Goal: Use online tool/utility: Use online tool/utility

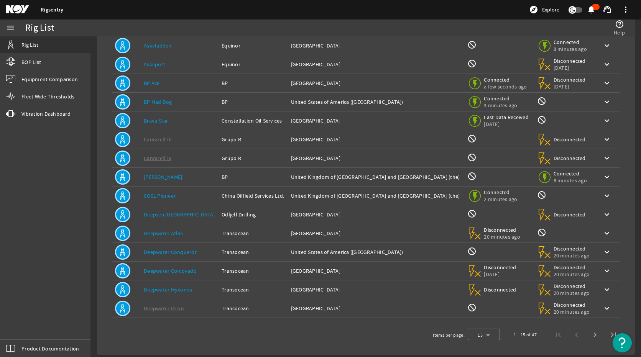
scroll to position [67, 0]
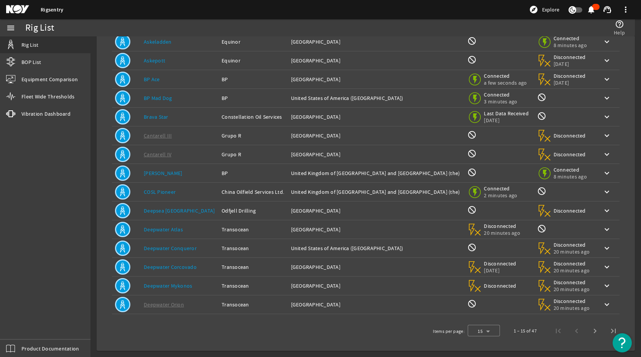
click at [170, 231] on link "Deepwater Atlas" at bounding box center [163, 229] width 39 height 7
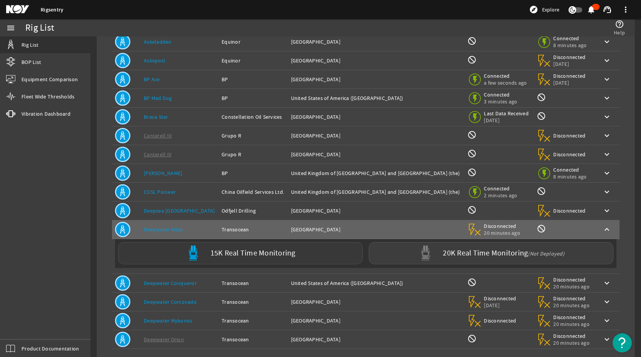
click at [249, 250] on label "15K Real Time Monitoring" at bounding box center [253, 254] width 85 height 8
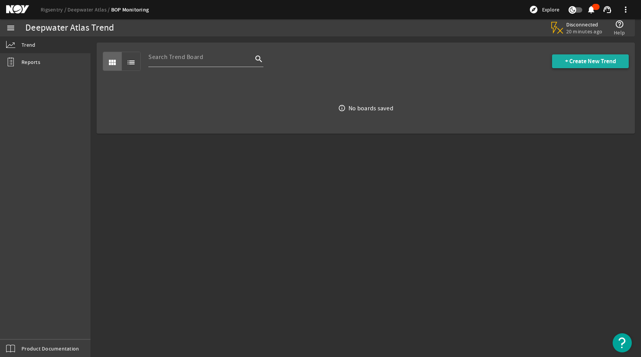
click at [592, 61] on span "+ Create New Trend" at bounding box center [590, 62] width 51 height 8
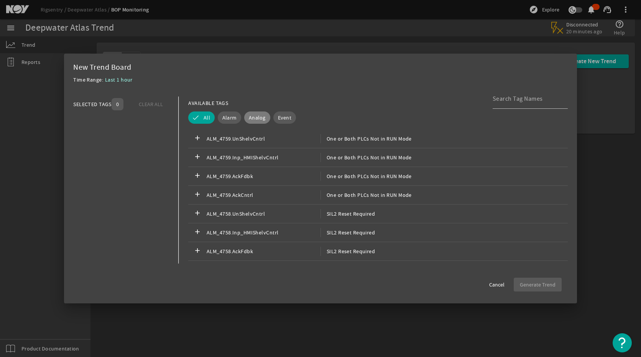
click at [255, 119] on span "Analog" at bounding box center [257, 118] width 17 height 8
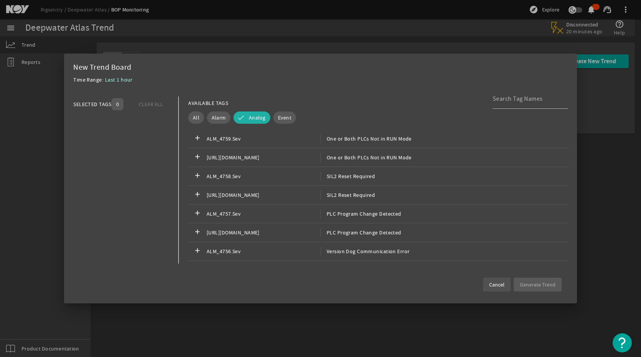
click at [495, 288] on span "Cancel" at bounding box center [496, 285] width 15 height 8
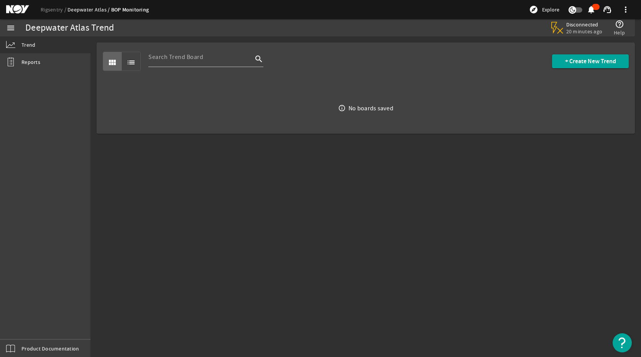
click at [93, 8] on link "Deepwater Atlas" at bounding box center [89, 9] width 44 height 7
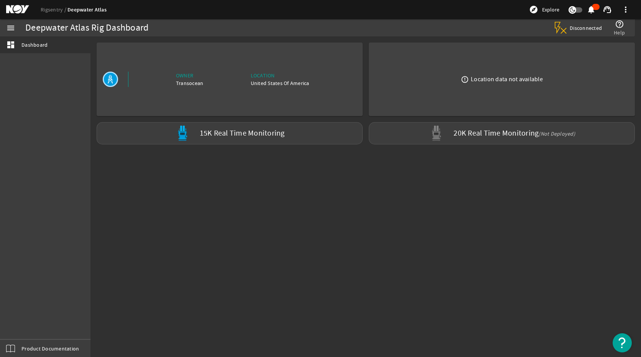
click at [576, 28] on span "Disconnected" at bounding box center [586, 28] width 33 height 7
click at [230, 136] on label "15K Real Time Monitoring" at bounding box center [242, 134] width 85 height 8
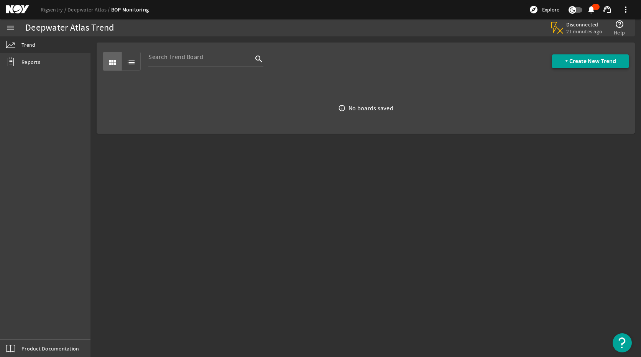
click at [563, 64] on span at bounding box center [590, 61] width 77 height 18
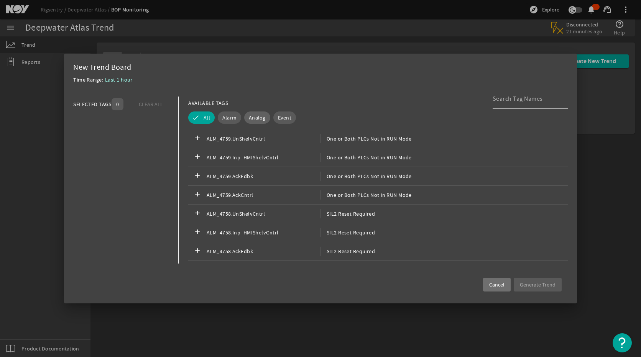
click at [255, 115] on span "Analog" at bounding box center [257, 118] width 17 height 8
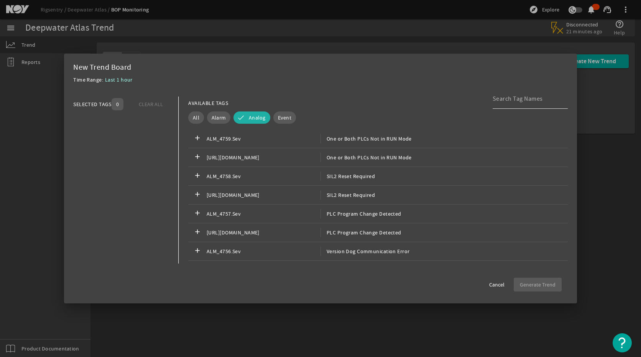
click at [527, 97] on input at bounding box center [527, 98] width 69 height 9
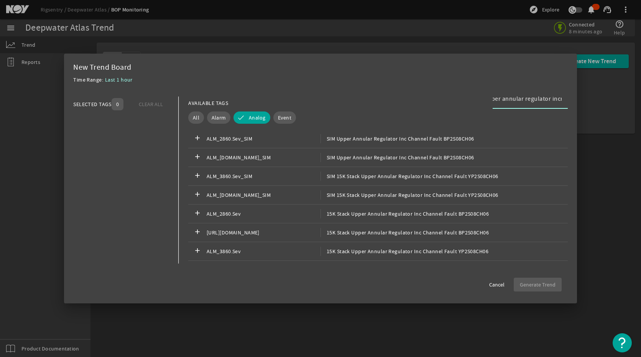
click at [508, 102] on input "upper annular regulator incr" at bounding box center [527, 98] width 69 height 9
drag, startPoint x: 510, startPoint y: 98, endPoint x: 472, endPoint y: 100, distance: 38.0
click at [472, 100] on div "AVAILABLE TAGS upper annular regulator incr" at bounding box center [378, 103] width 380 height 13
click at [550, 101] on input "upper annular regulator incr" at bounding box center [527, 98] width 69 height 9
drag, startPoint x: 565, startPoint y: 98, endPoint x: 477, endPoint y: 99, distance: 88.6
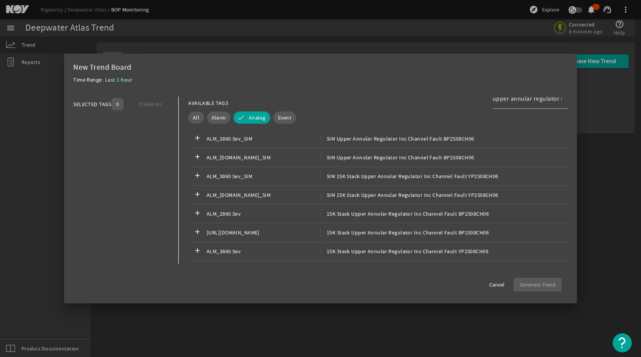
click at [477, 99] on div "AVAILABLE TAGS upper annular regulator incr" at bounding box center [378, 103] width 380 height 13
drag, startPoint x: 477, startPoint y: 99, endPoint x: 531, endPoint y: 101, distance: 54.1
click at [531, 101] on input "upper annular regulator incr" at bounding box center [527, 98] width 69 height 9
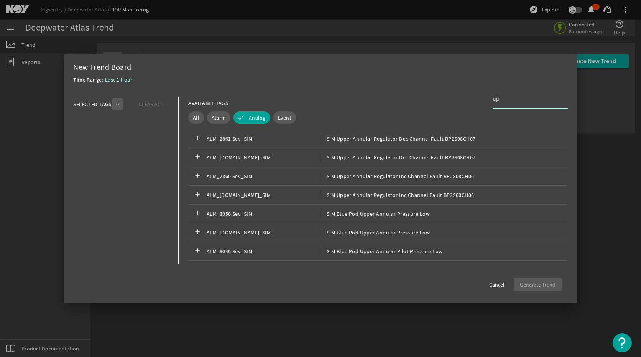
type input "u"
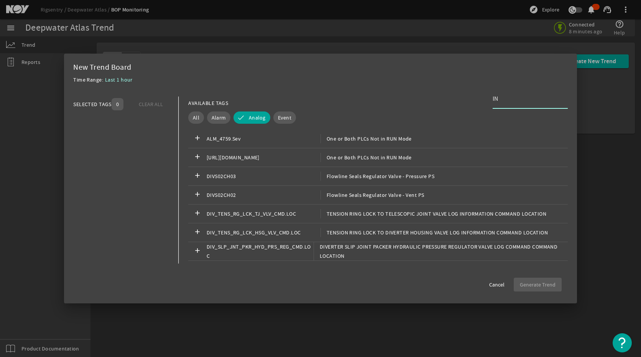
type input "I"
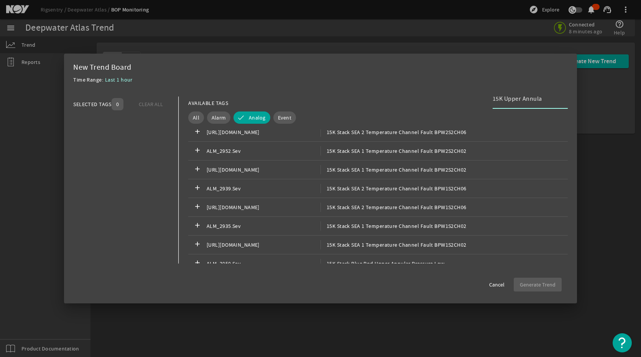
scroll to position [315, 0]
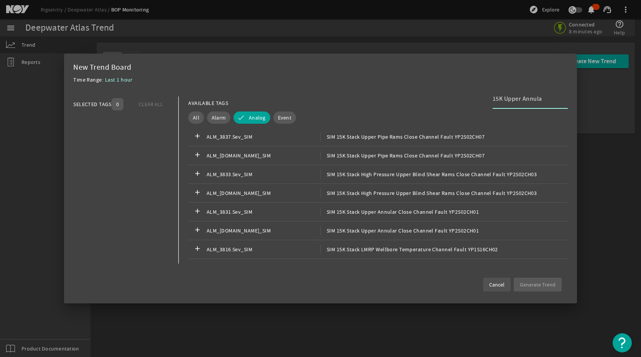
type input "15K Upper Annula"
click at [504, 284] on span "Cancel" at bounding box center [496, 285] width 15 height 8
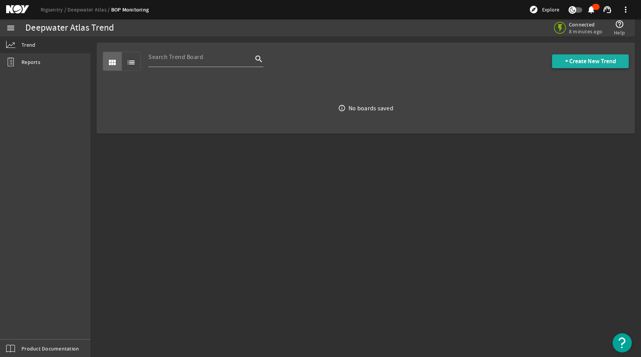
click at [584, 59] on span "+ Create New Trend" at bounding box center [590, 62] width 51 height 8
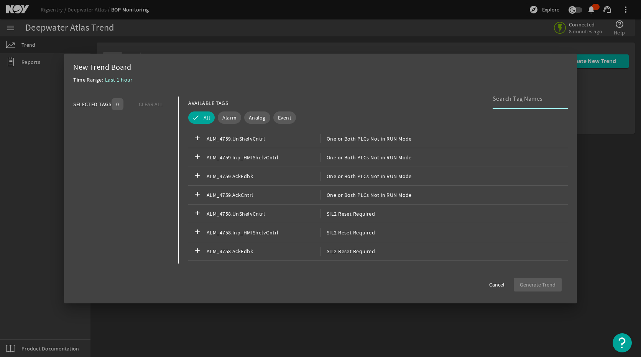
click at [500, 102] on input at bounding box center [527, 98] width 69 height 9
click at [256, 114] on span "Analog" at bounding box center [257, 118] width 17 height 8
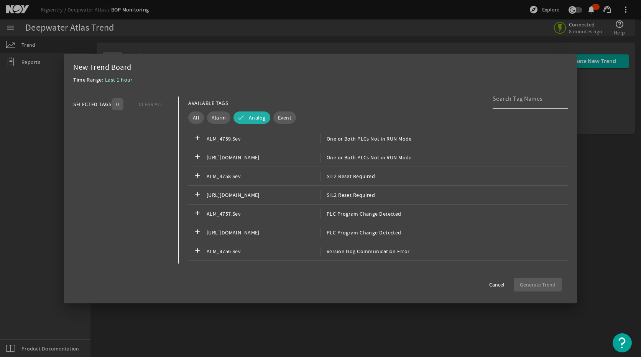
click at [531, 100] on input at bounding box center [527, 98] width 69 height 9
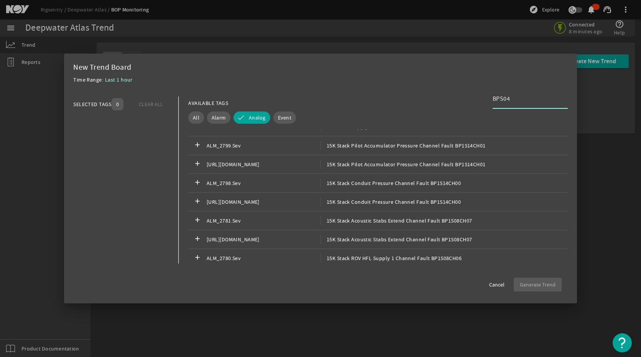
scroll to position [3682, 0]
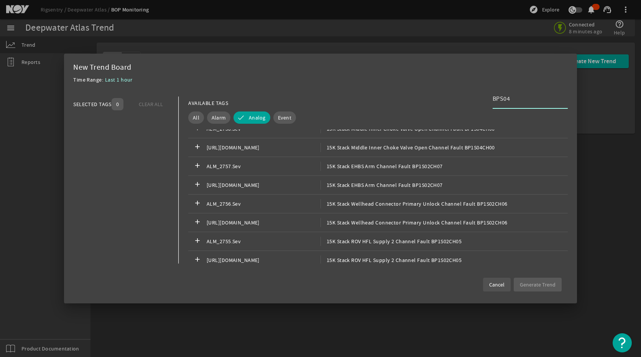
type input "BPS04"
click at [503, 286] on span "Cancel" at bounding box center [496, 285] width 15 height 8
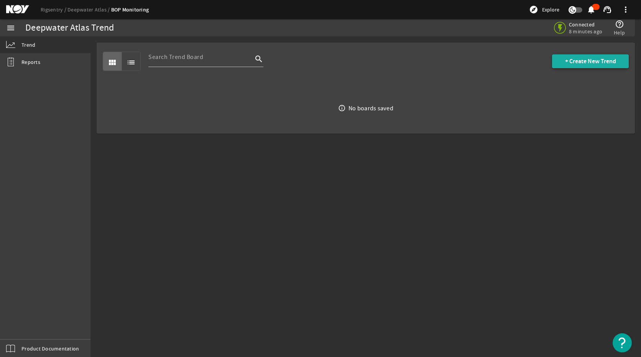
click at [568, 61] on span "+ Create New Trend" at bounding box center [590, 62] width 51 height 8
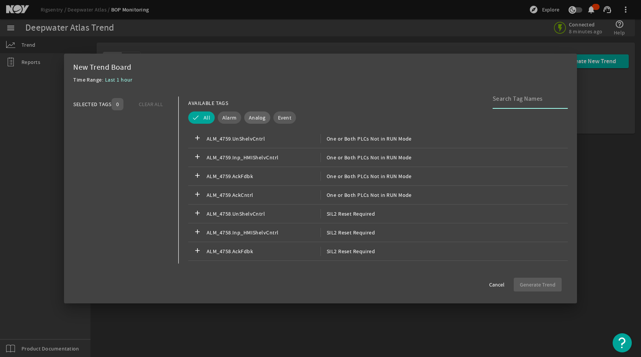
click at [255, 121] on span "Analog" at bounding box center [257, 118] width 17 height 8
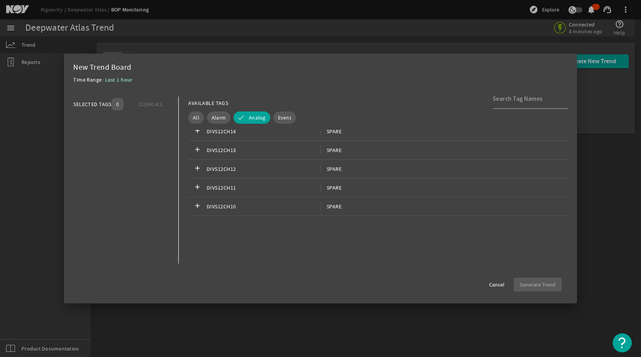
scroll to position [0, 0]
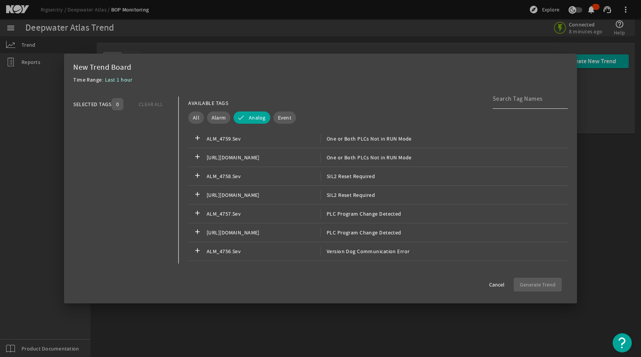
click at [512, 103] on input at bounding box center [527, 98] width 69 height 9
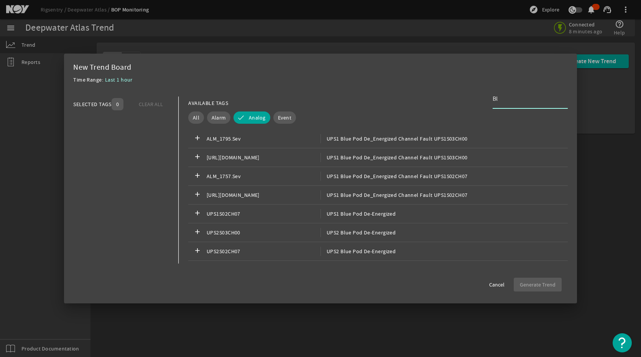
type input "B"
click at [535, 94] on input "15K Blue Pod" at bounding box center [527, 98] width 69 height 9
type input "1"
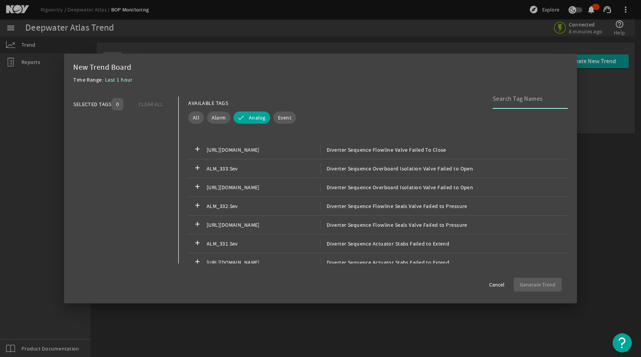
scroll to position [1304, 0]
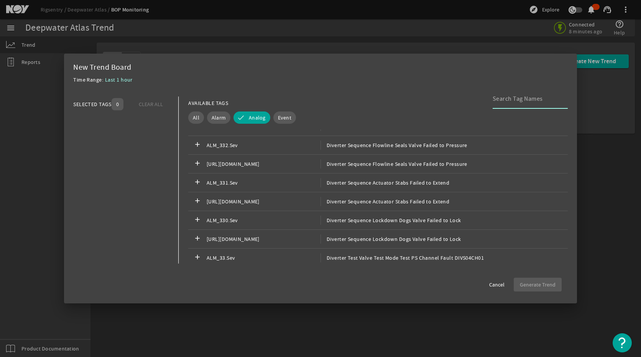
click at [530, 100] on input at bounding box center [527, 98] width 69 height 9
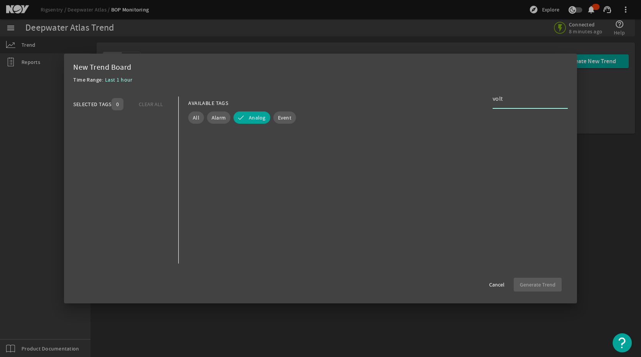
scroll to position [0, 0]
type input "v"
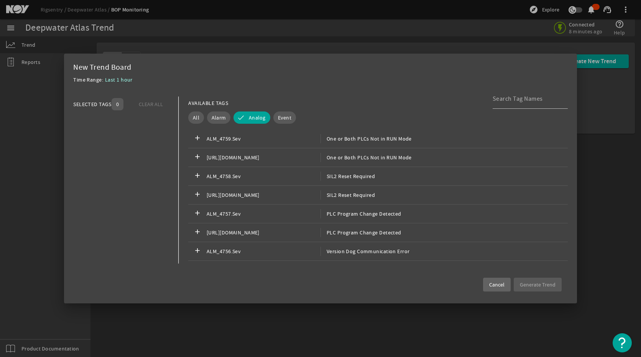
click at [507, 283] on span at bounding box center [497, 285] width 28 height 18
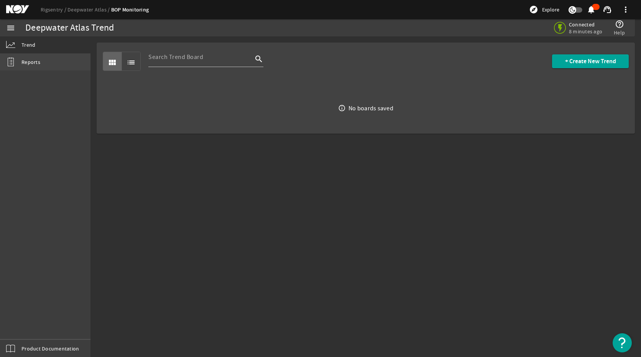
click at [33, 64] on span "Reports" at bounding box center [30, 62] width 19 height 8
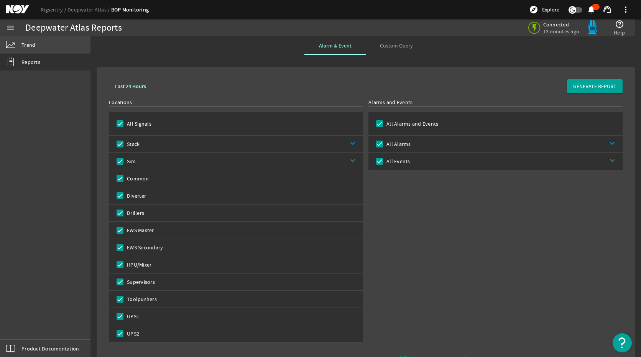
click at [35, 46] on span "Trend" at bounding box center [28, 45] width 14 height 8
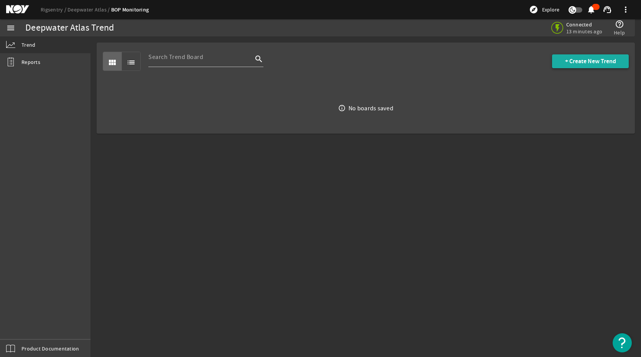
click at [581, 63] on span "+ Create New Trend" at bounding box center [590, 62] width 51 height 8
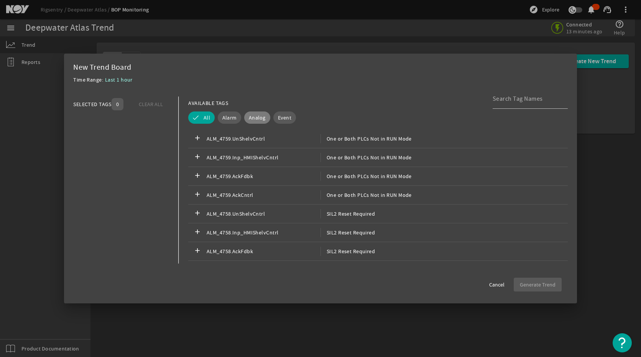
click at [255, 116] on span "Analog" at bounding box center [257, 118] width 17 height 8
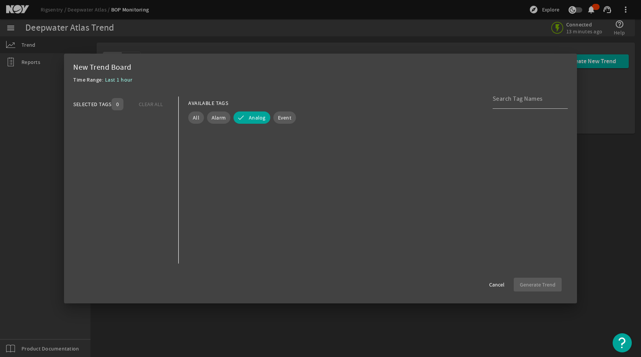
scroll to position [28105, 0]
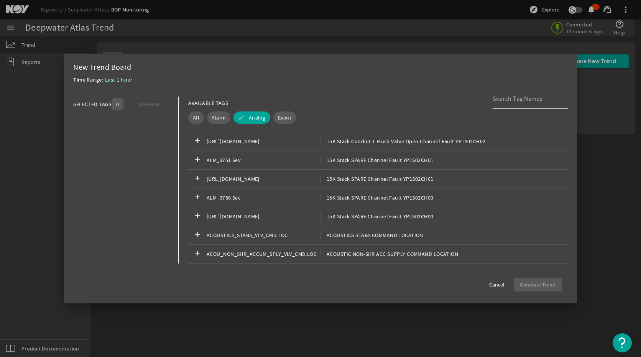
click at [504, 98] on input at bounding box center [527, 98] width 69 height 9
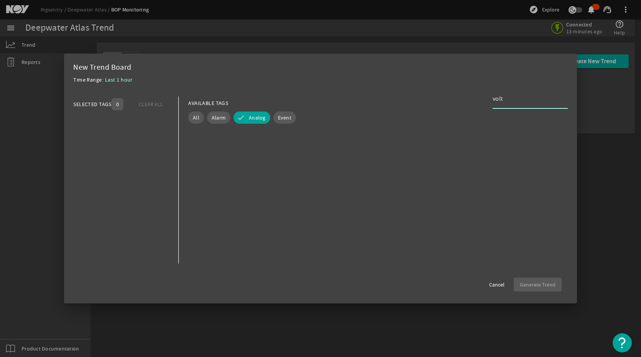
scroll to position [0, 0]
type input "v"
type input "c"
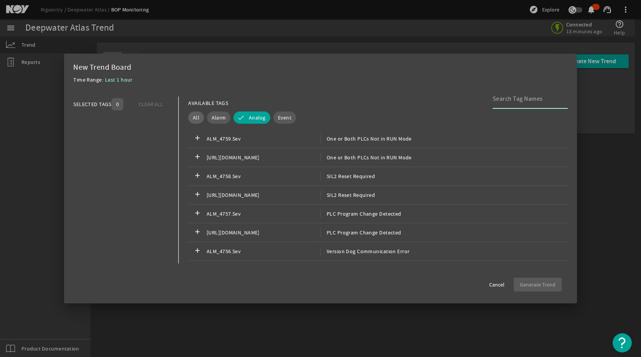
click at [196, 112] on button "All" at bounding box center [196, 118] width 16 height 12
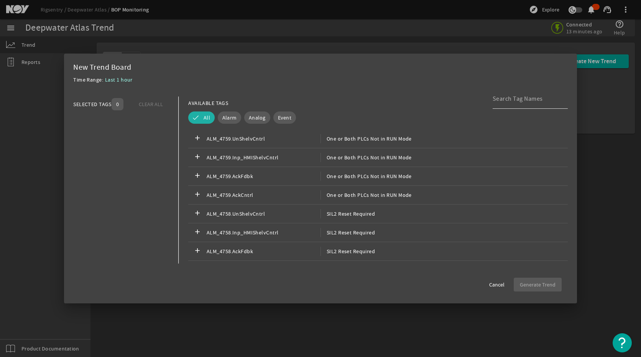
click at [528, 103] on input at bounding box center [527, 98] width 69 height 9
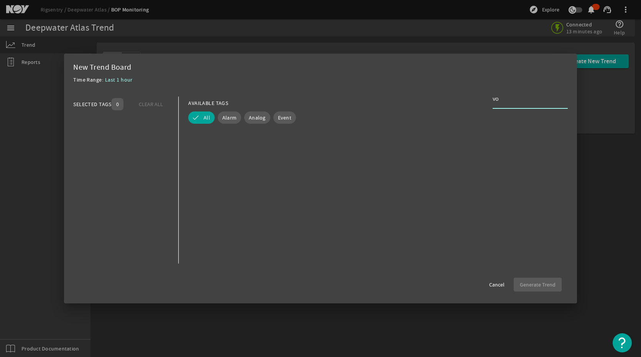
type input "v"
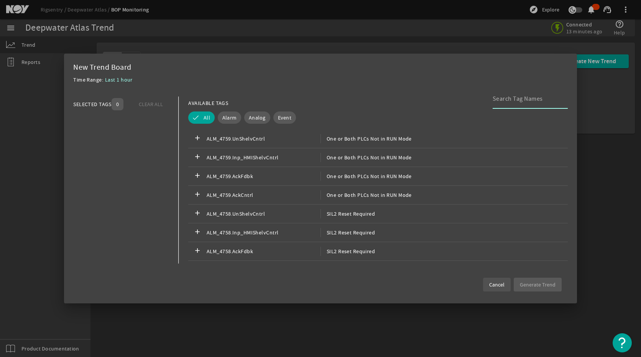
click at [498, 288] on span "Cancel" at bounding box center [496, 285] width 15 height 8
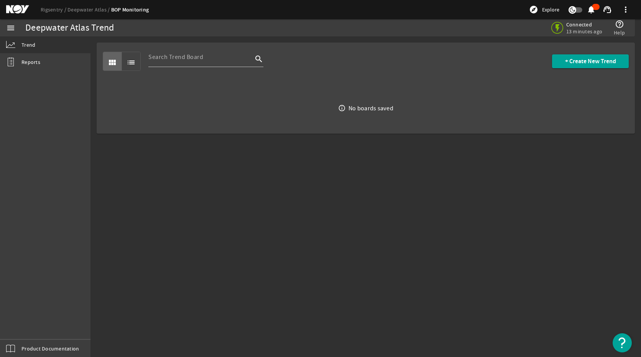
click at [467, 135] on div "view_module list search + Create New Trend info_outline No boards saved" at bounding box center [366, 88] width 551 height 104
click at [40, 63] on link "Reports" at bounding box center [45, 62] width 91 height 17
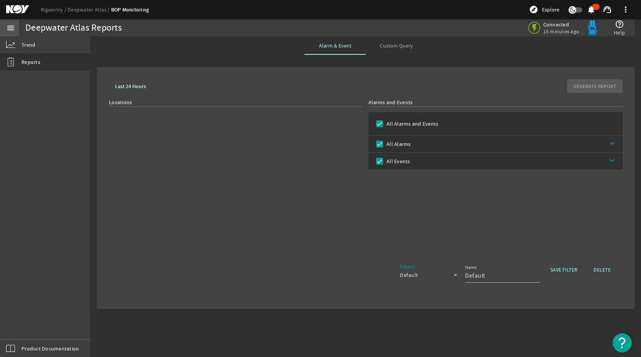
click at [9, 27] on mat-icon "menu" at bounding box center [10, 27] width 9 height 9
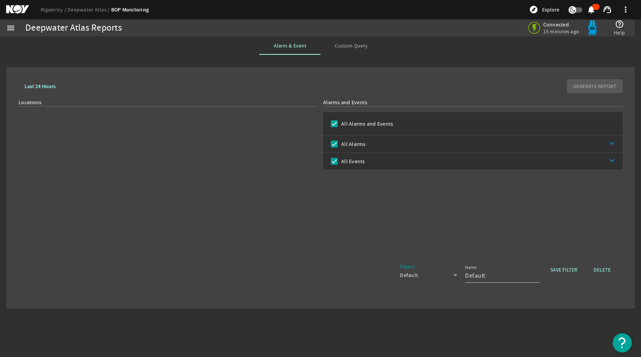
click at [79, 31] on div "Deepwater Atlas Reports" at bounding box center [73, 28] width 97 height 8
click at [83, 11] on link "Deepwater Atlas" at bounding box center [89, 9] width 44 height 7
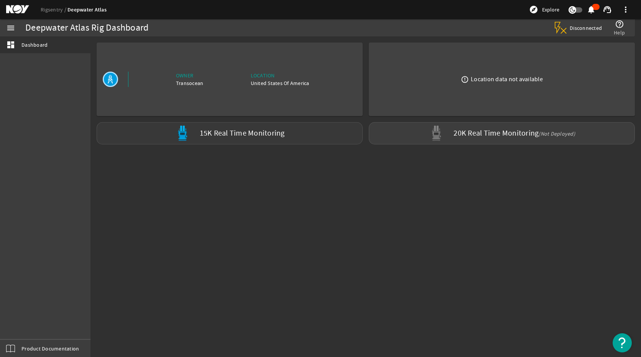
click at [223, 133] on label "15K Real Time Monitoring" at bounding box center [242, 134] width 85 height 8
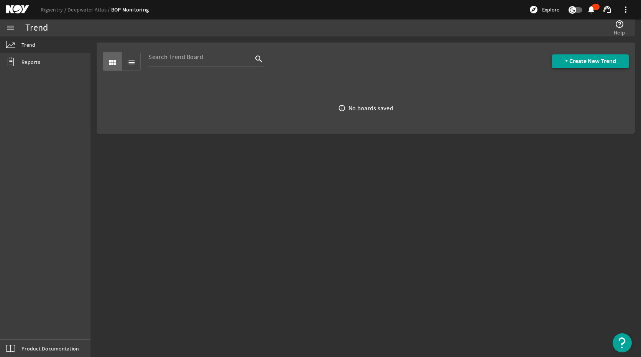
click at [602, 61] on span "+ Create New Trend" at bounding box center [590, 62] width 51 height 8
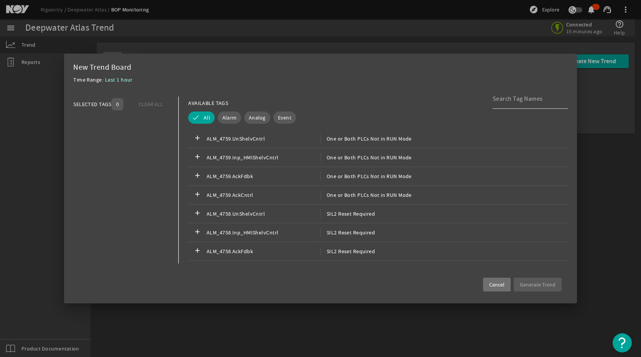
click at [509, 100] on input at bounding box center [527, 98] width 69 height 9
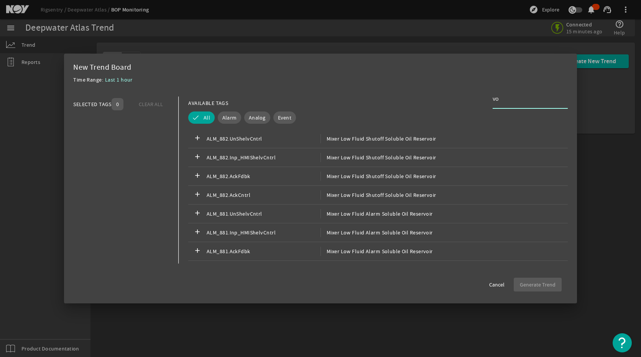
type input "v"
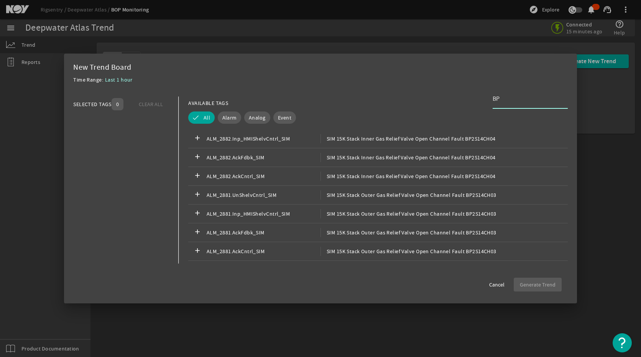
type input "B"
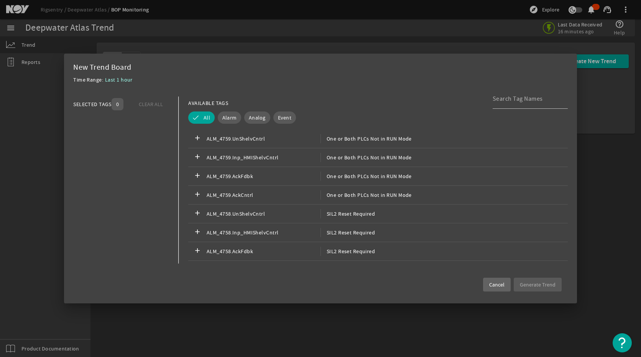
click at [499, 287] on span "Cancel" at bounding box center [496, 285] width 15 height 8
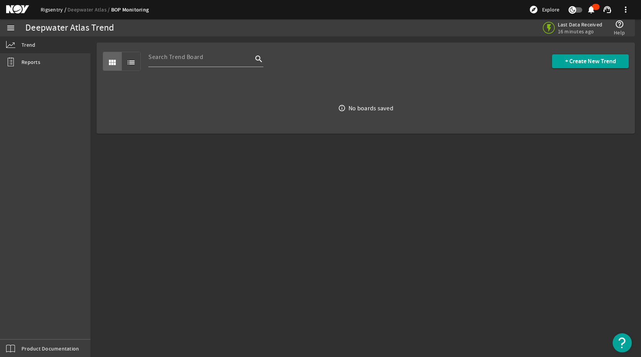
click at [53, 6] on link "Rigsentry" at bounding box center [54, 9] width 27 height 7
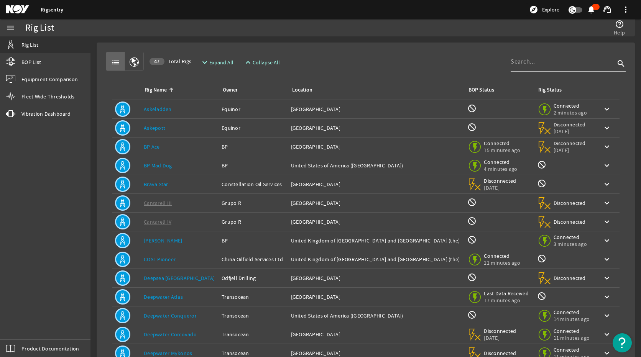
scroll to position [67, 0]
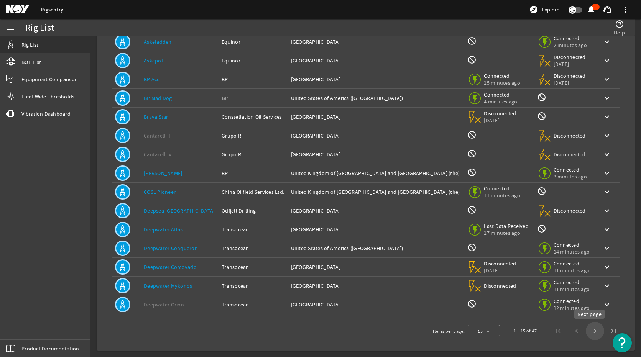
click at [586, 330] on span "Next page" at bounding box center [595, 331] width 18 height 18
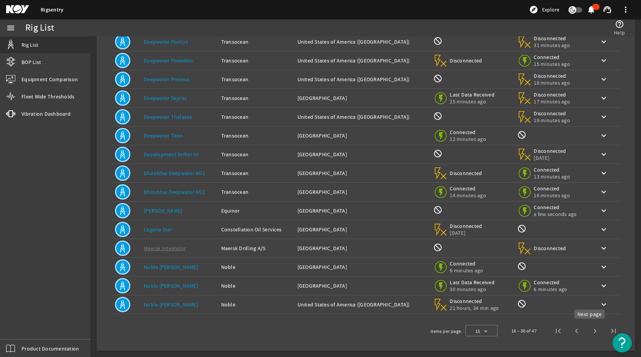
click at [589, 332] on span "Next page" at bounding box center [595, 331] width 18 height 18
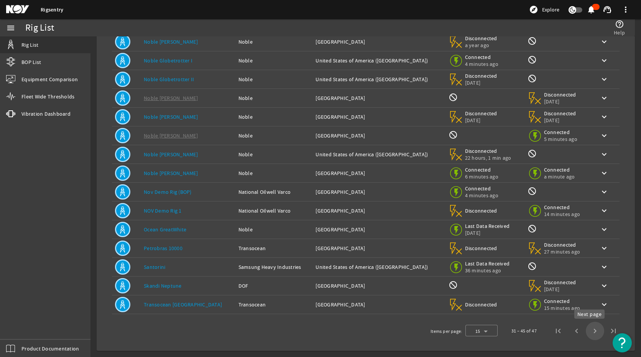
click at [589, 325] on span "Next page" at bounding box center [595, 331] width 18 height 18
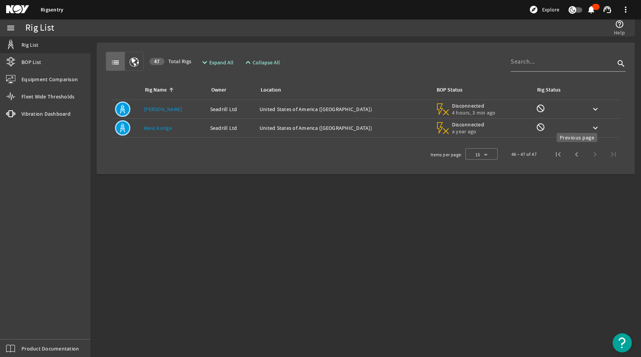
click at [577, 155] on span "Previous page" at bounding box center [577, 154] width 18 height 18
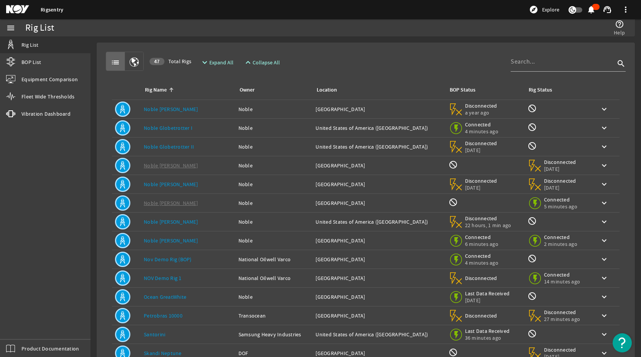
scroll to position [67, 0]
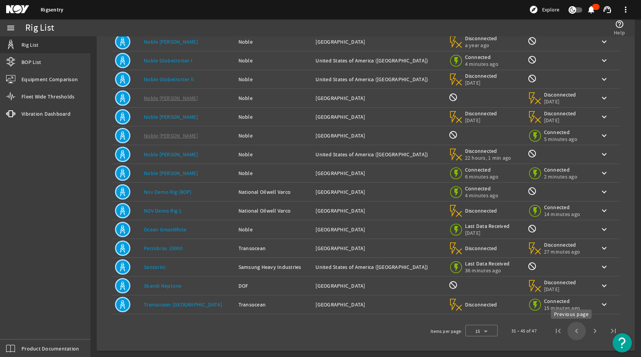
click at [574, 330] on span "Previous page" at bounding box center [577, 331] width 18 height 18
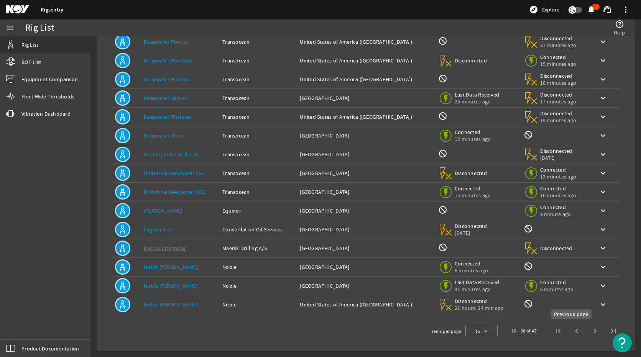
click at [574, 334] on span "Previous page" at bounding box center [577, 331] width 18 height 18
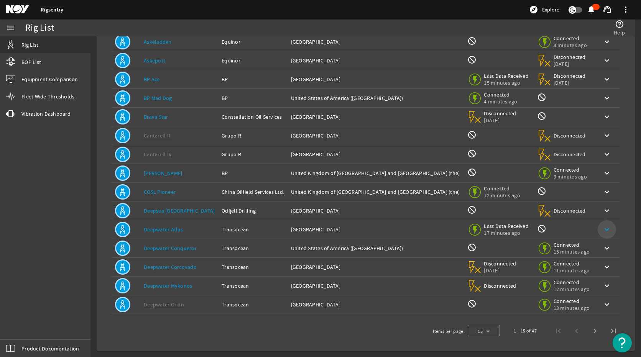
click at [602, 228] on mat-icon "keyboard_arrow_down" at bounding box center [606, 229] width 9 height 9
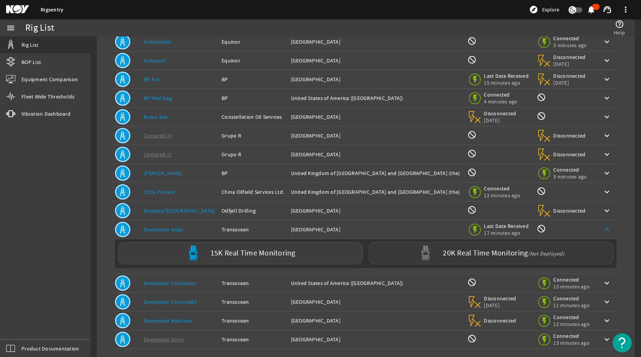
click at [465, 257] on label "20K Real Time Monitoring (Not Deployed)" at bounding box center [504, 254] width 122 height 8
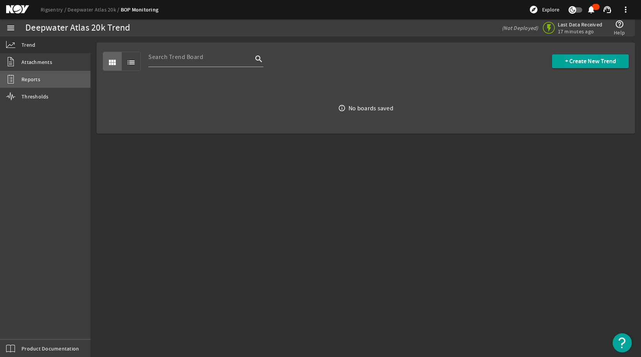
click at [36, 72] on link "Reports" at bounding box center [45, 79] width 91 height 17
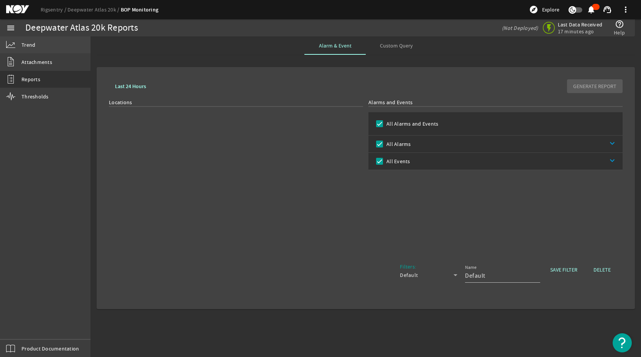
click at [44, 41] on link "Trend" at bounding box center [45, 44] width 91 height 17
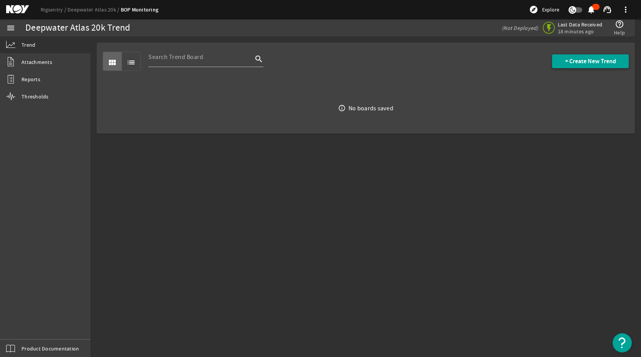
click at [598, 62] on span "+ Create New Trend" at bounding box center [590, 62] width 51 height 8
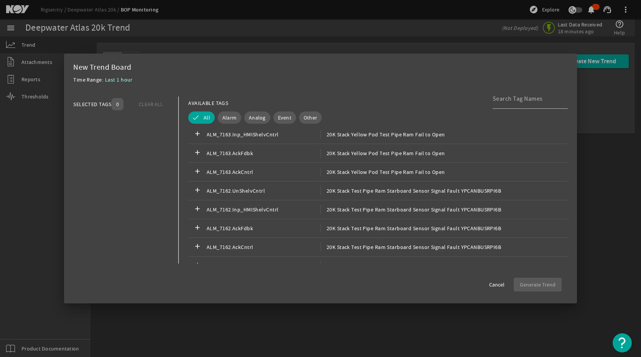
scroll to position [49458, 0]
click at [527, 101] on input at bounding box center [527, 98] width 69 height 9
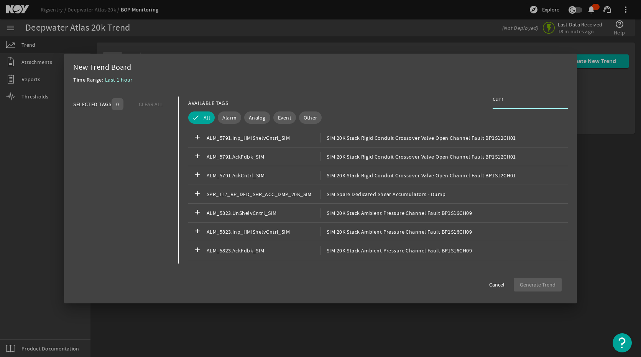
scroll to position [2159, 0]
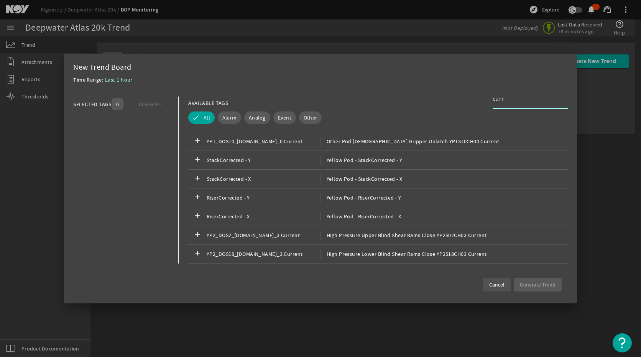
type input "curr"
click at [500, 284] on span "Cancel" at bounding box center [496, 285] width 15 height 8
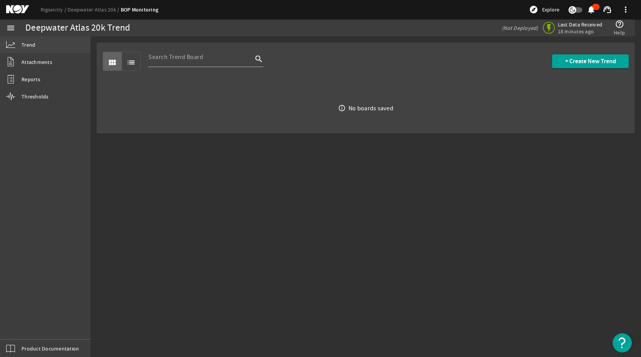
click at [41, 46] on link "Trend" at bounding box center [45, 44] width 91 height 17
click at [560, 61] on span at bounding box center [590, 61] width 77 height 18
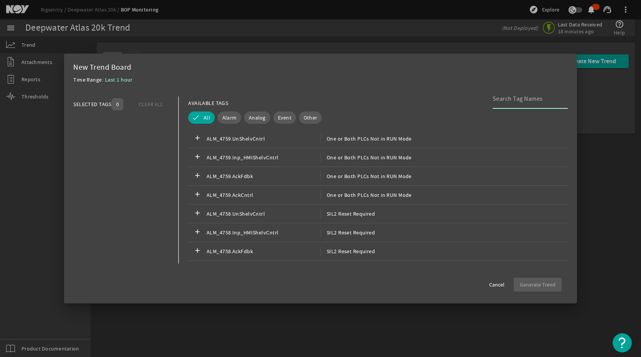
click at [500, 101] on input at bounding box center [527, 98] width 69 height 9
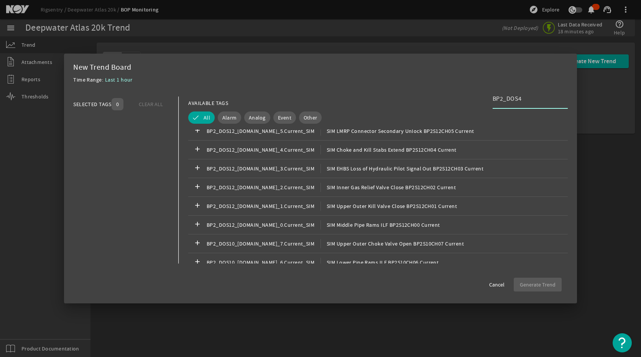
scroll to position [1150, 0]
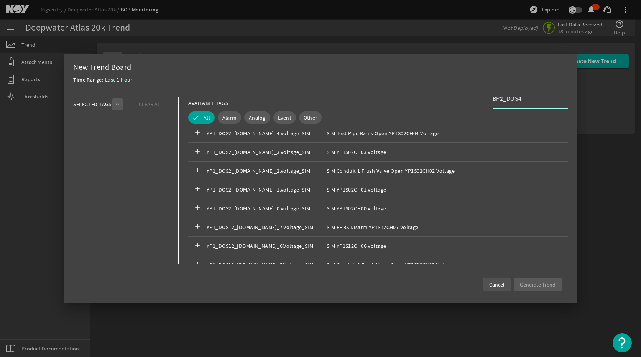
type input "BP2_DOS4"
click at [499, 281] on span "Cancel" at bounding box center [496, 285] width 15 height 8
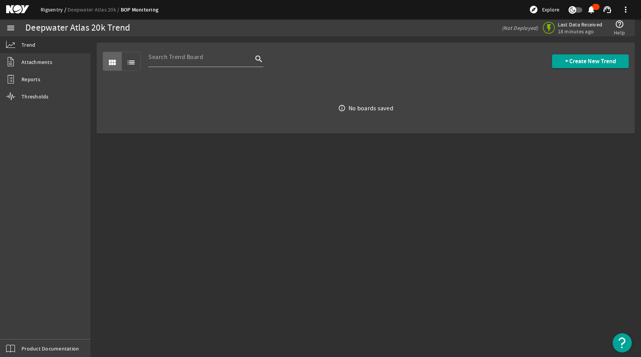
click at [49, 7] on link "Rigsentry" at bounding box center [54, 9] width 27 height 7
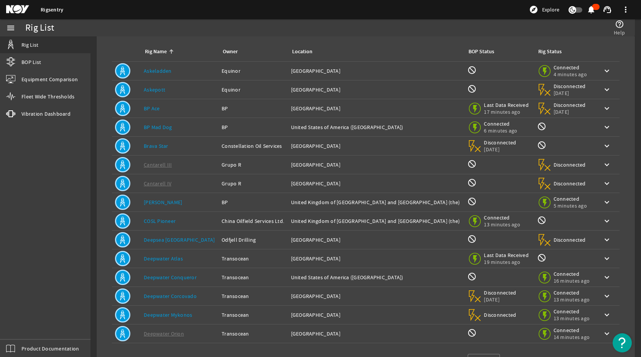
scroll to position [67, 0]
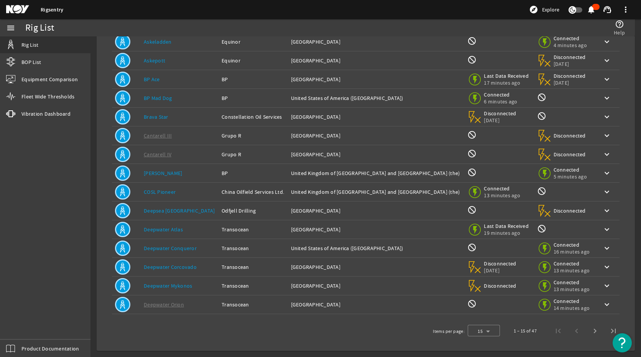
click at [178, 230] on link "Deepwater Atlas" at bounding box center [163, 229] width 39 height 7
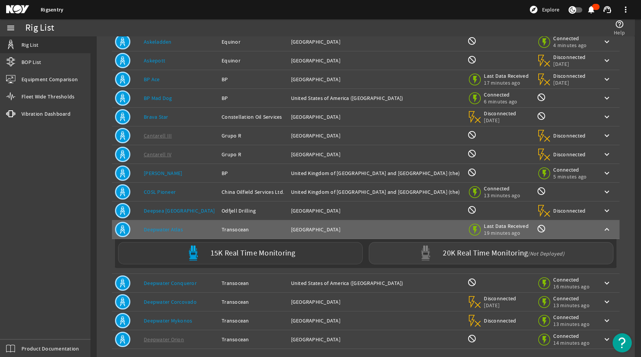
click at [221, 250] on label "15K Real Time Monitoring" at bounding box center [253, 254] width 85 height 8
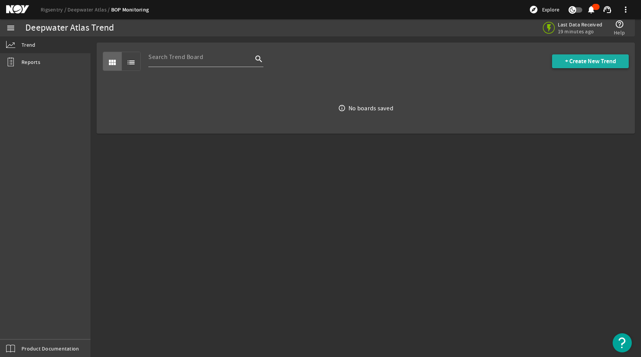
click at [603, 65] on span "+ Create New Trend" at bounding box center [590, 62] width 51 height 8
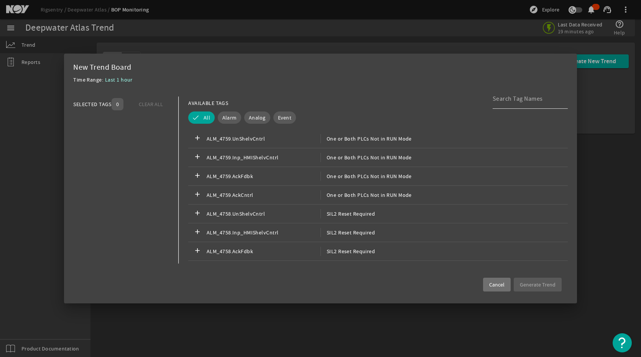
click at [523, 96] on input at bounding box center [527, 98] width 69 height 9
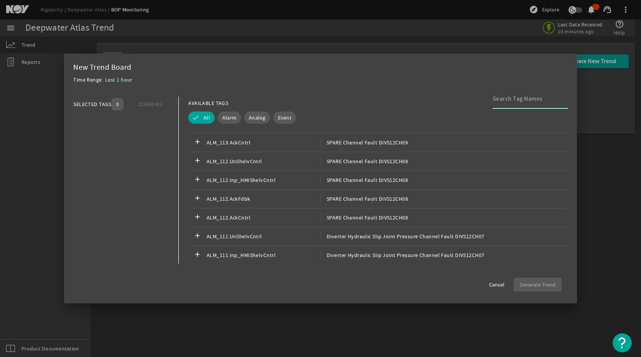
scroll to position [1266, 0]
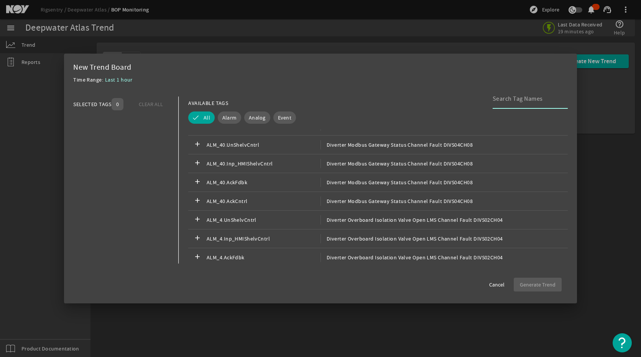
click at [513, 98] on input at bounding box center [527, 98] width 69 height 9
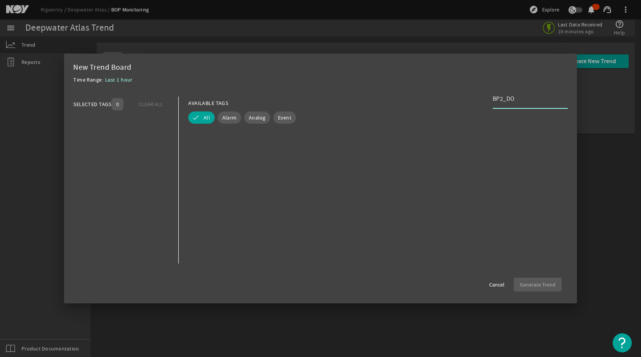
scroll to position [0, 0]
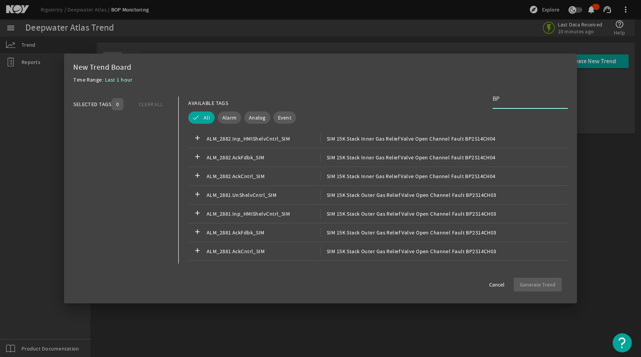
type input "B"
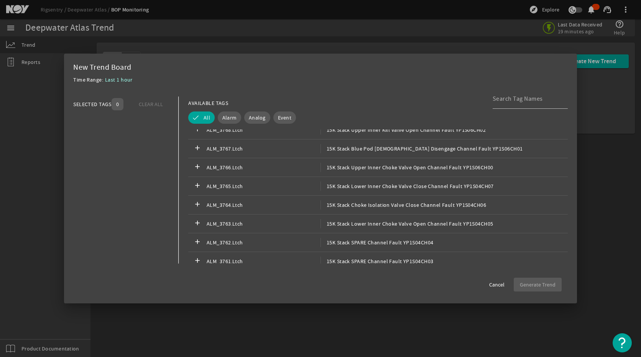
scroll to position [92690, 0]
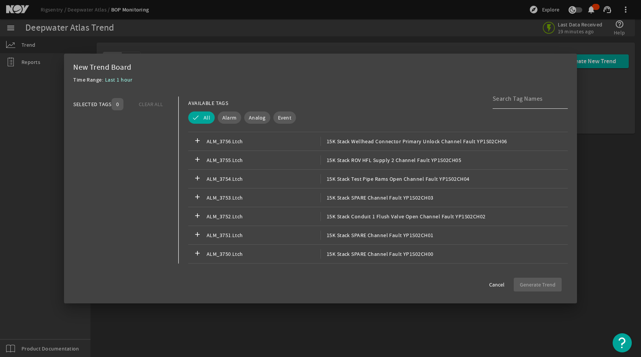
click at [514, 99] on input at bounding box center [527, 98] width 69 height 9
click at [504, 100] on input "15K Upper Annular" at bounding box center [527, 98] width 69 height 9
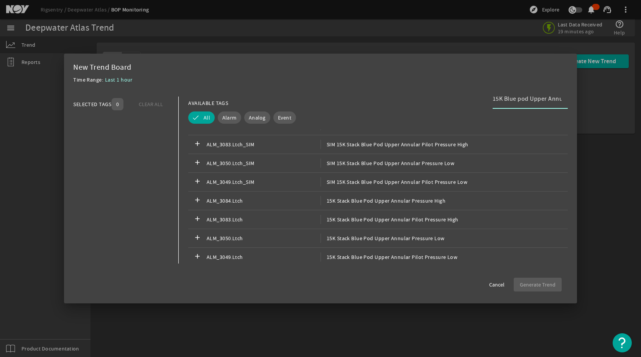
scroll to position [364, 0]
type input "15K Blue pod Upper Annular"
click at [257, 119] on span "Analog" at bounding box center [257, 118] width 17 height 8
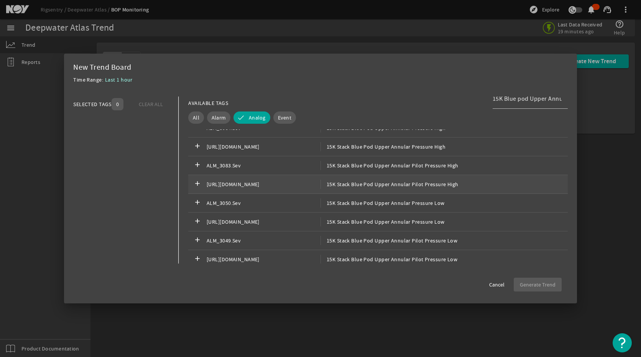
scroll to position [16, 0]
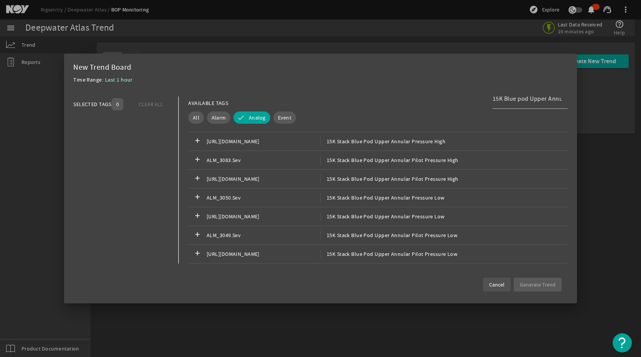
click at [493, 288] on span "Cancel" at bounding box center [496, 285] width 15 height 8
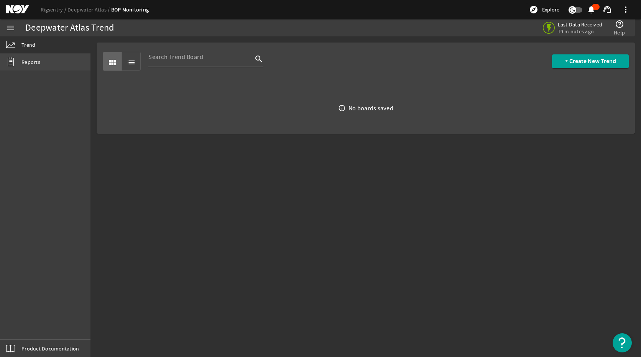
click at [53, 59] on link "Reports" at bounding box center [45, 62] width 91 height 17
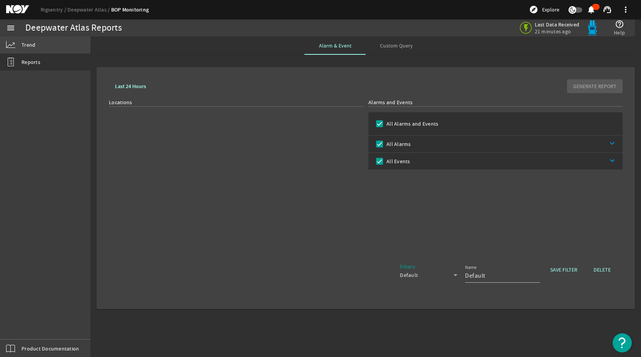
click at [46, 46] on link "Trend" at bounding box center [45, 44] width 91 height 17
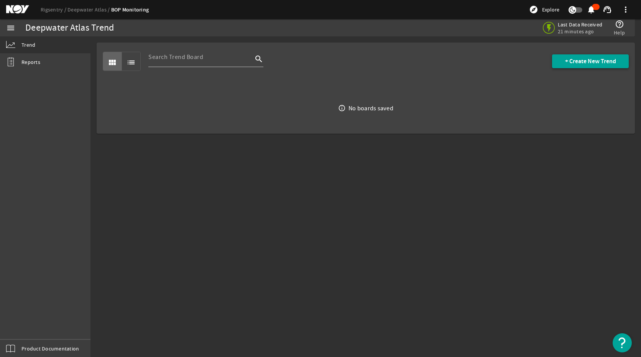
click at [574, 58] on span "+ Create New Trend" at bounding box center [590, 62] width 51 height 8
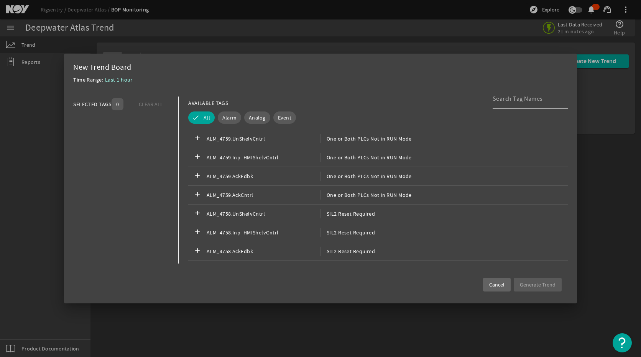
click at [503, 289] on span "Cancel" at bounding box center [496, 285] width 15 height 8
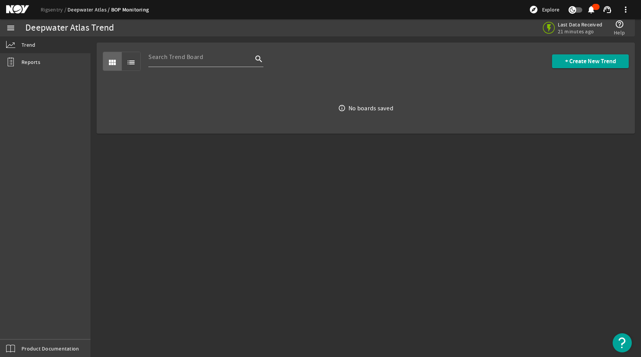
click at [70, 7] on link "Deepwater Atlas" at bounding box center [89, 9] width 44 height 7
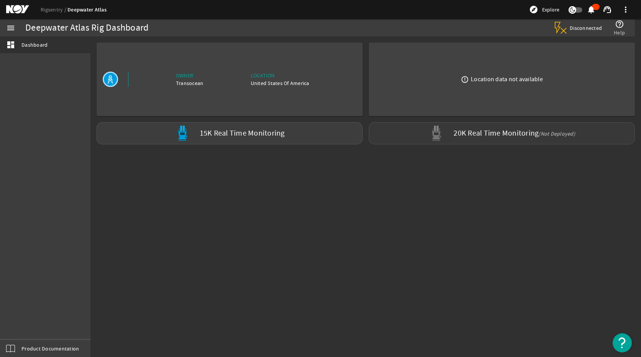
click at [484, 131] on label "20K Real Time Monitoring (Not Deployed)" at bounding box center [515, 134] width 122 height 8
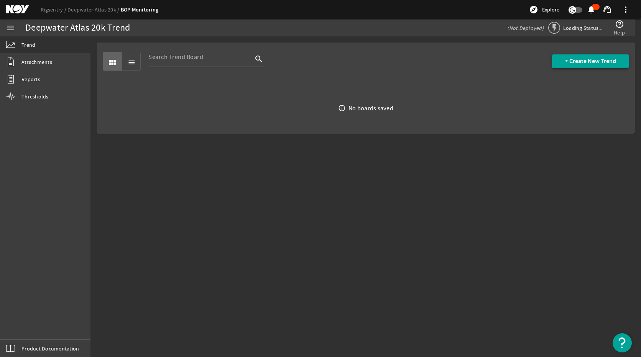
click at [604, 58] on span "+ Create New Trend" at bounding box center [590, 62] width 51 height 8
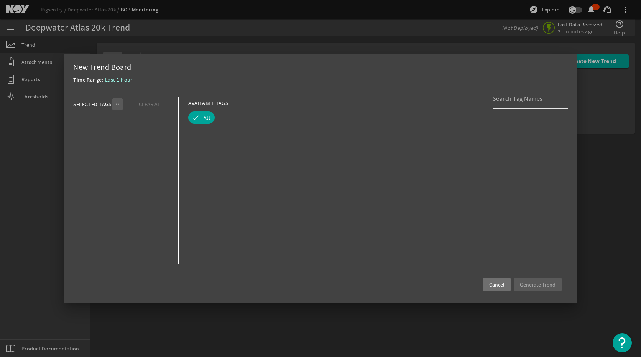
click at [526, 108] on div at bounding box center [527, 99] width 69 height 20
click at [527, 102] on input at bounding box center [527, 98] width 69 height 9
type input "1"
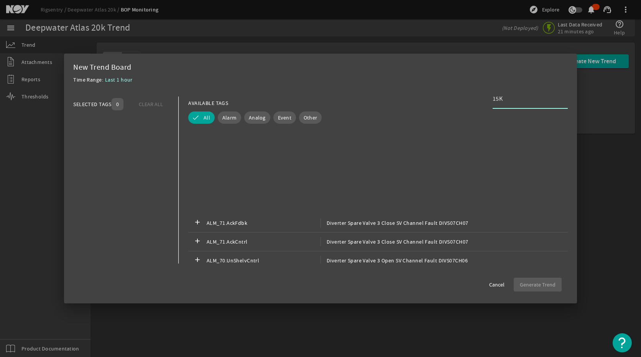
scroll to position [1534, 0]
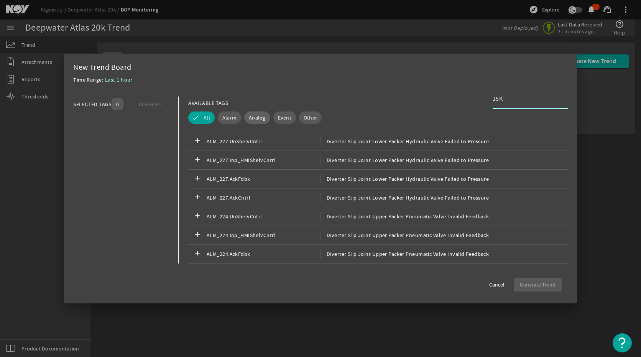
type input "15K"
click at [263, 119] on span "Analog" at bounding box center [257, 118] width 17 height 8
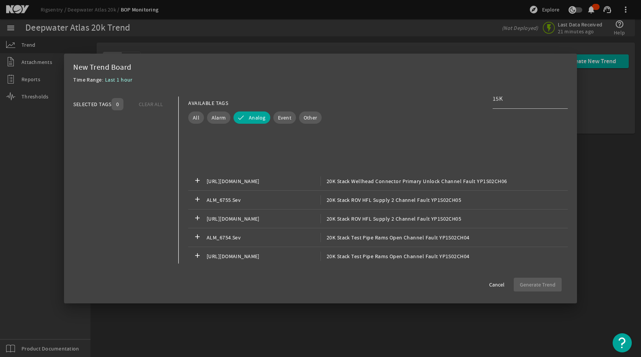
scroll to position [85534, 0]
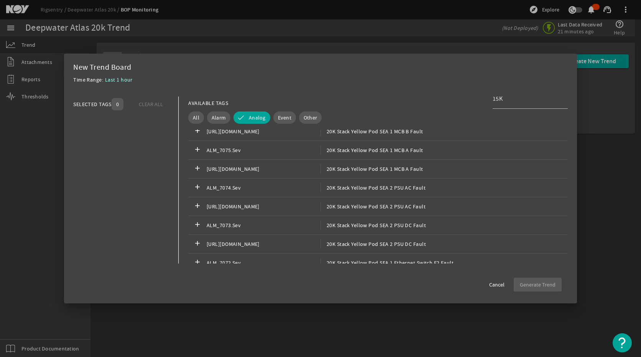
drag, startPoint x: 280, startPoint y: 183, endPoint x: 425, endPoint y: 89, distance: 173.3
click at [425, 89] on mat-dialog-content "SELECTED TAGS 0 CLEAR ALL You can select up to 10 tags. AVAILABLE TAGS 15K All …" at bounding box center [320, 180] width 513 height 183
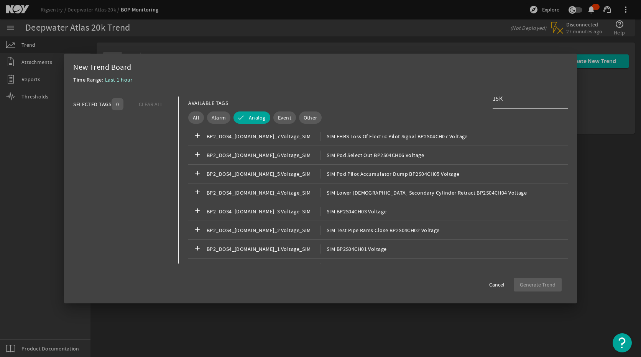
scroll to position [68247, 0]
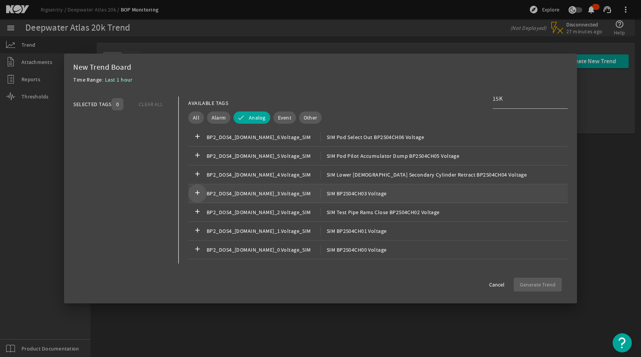
click at [194, 196] on mat-icon "add" at bounding box center [197, 193] width 9 height 9
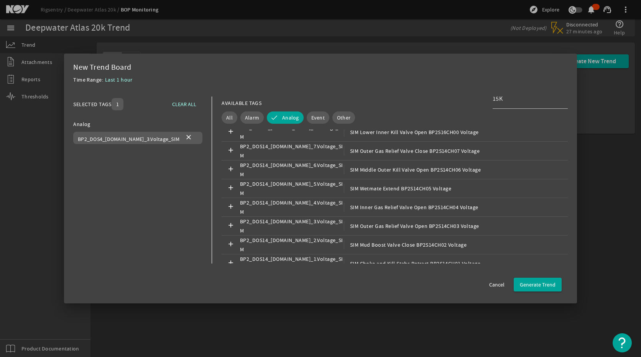
scroll to position [68401, 0]
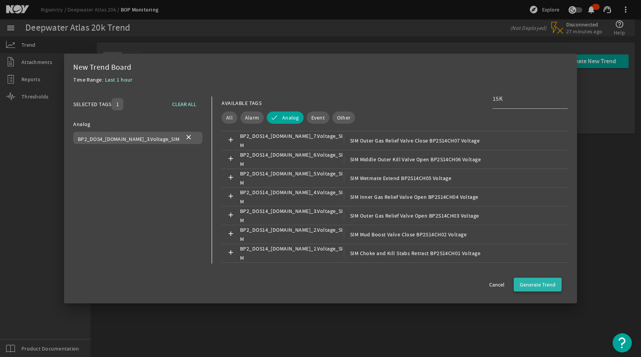
click at [530, 282] on span "Generate Trend" at bounding box center [538, 285] width 36 height 8
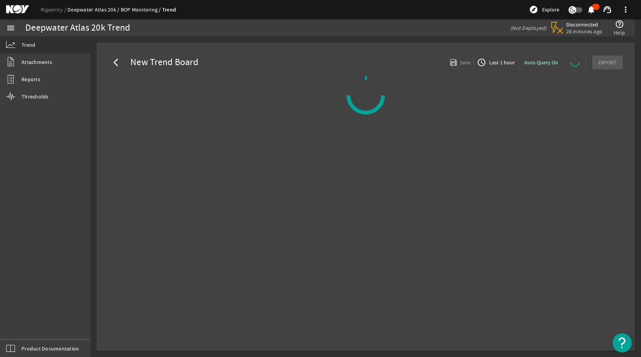
click at [77, 7] on link "Deepwater Atlas 20k" at bounding box center [93, 9] width 53 height 7
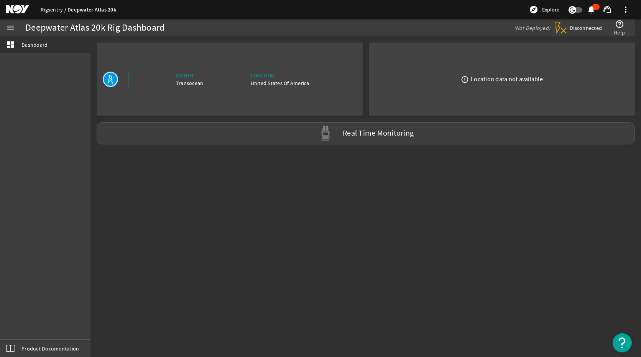
click at [54, 11] on link "Rigsentry" at bounding box center [54, 9] width 27 height 7
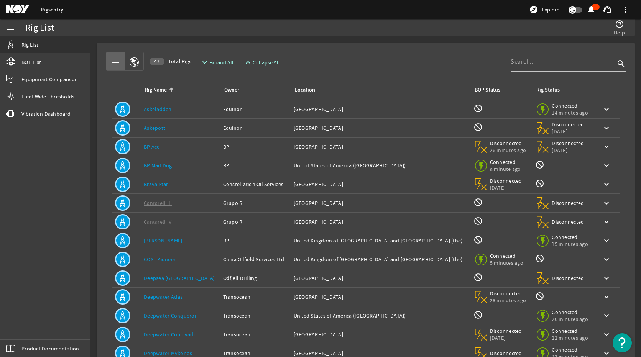
click at [171, 296] on link "Deepwater Atlas" at bounding box center [163, 297] width 39 height 7
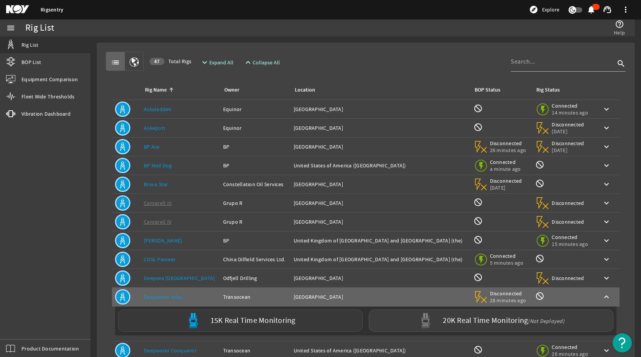
click at [325, 316] on div "15K Real Time Monitoring" at bounding box center [240, 321] width 245 height 22
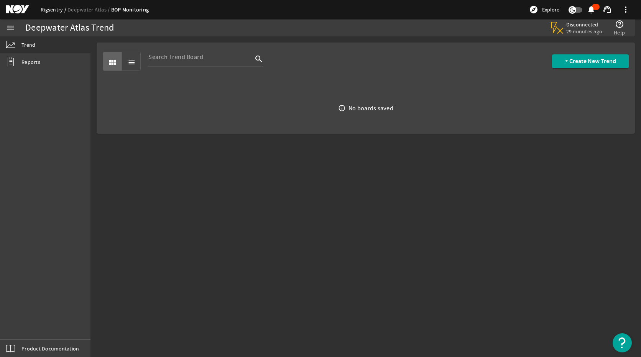
click at [56, 12] on link "Rigsentry" at bounding box center [54, 9] width 27 height 7
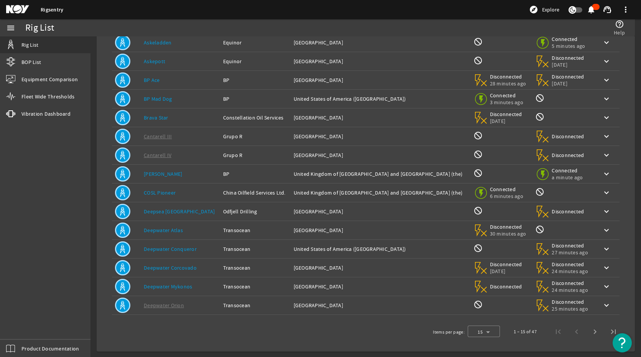
scroll to position [67, 0]
click at [179, 229] on link "Deepwater Atlas" at bounding box center [163, 229] width 39 height 7
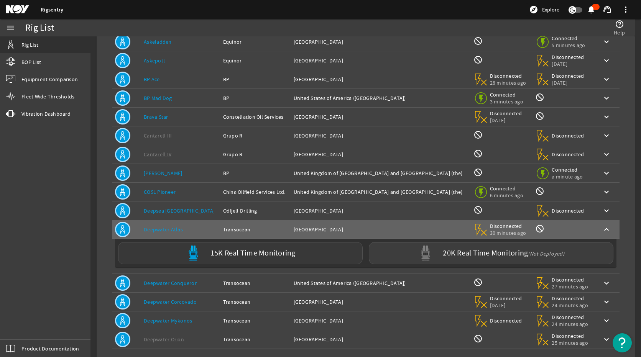
click at [235, 253] on label "15K Real Time Monitoring" at bounding box center [253, 254] width 85 height 8
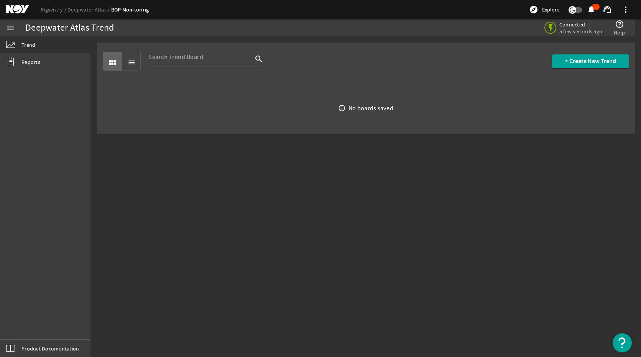
click at [161, 357] on html "Rigsentry Deepwater Atlas BOP Monitoring explore Explore notifications support_…" at bounding box center [320, 178] width 641 height 357
click at [28, 50] on link "Trend" at bounding box center [45, 44] width 91 height 17
click at [28, 55] on link "Reports" at bounding box center [45, 62] width 91 height 17
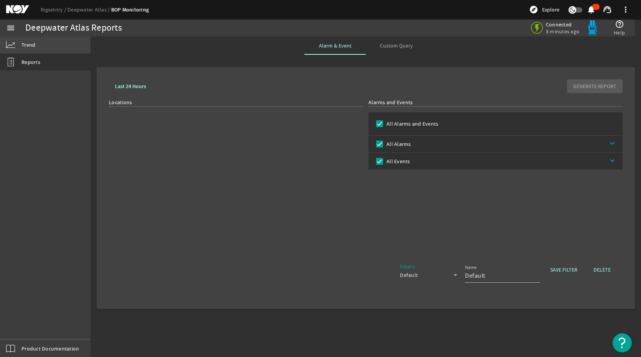
click at [33, 44] on span "Trend" at bounding box center [28, 45] width 14 height 8
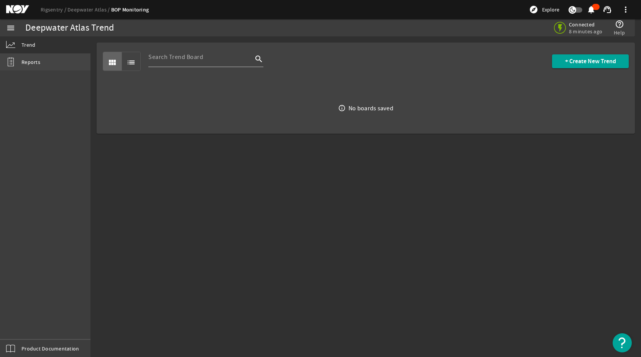
click at [29, 61] on span "Reports" at bounding box center [30, 62] width 19 height 8
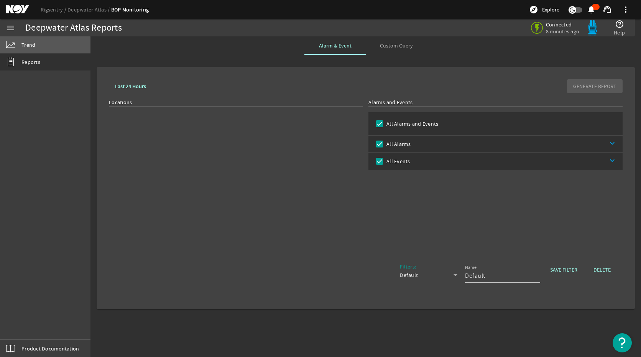
click at [32, 50] on link "Trend" at bounding box center [45, 44] width 91 height 17
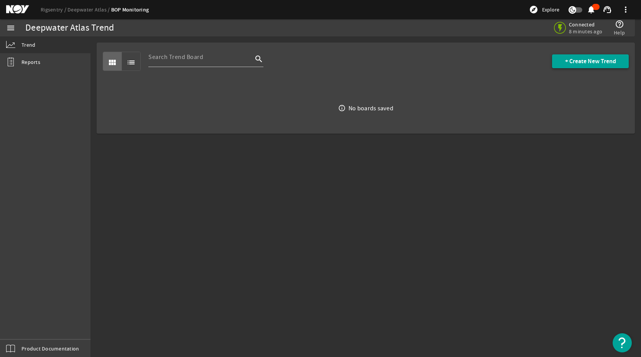
click at [576, 62] on span "+ Create New Trend" at bounding box center [590, 62] width 51 height 8
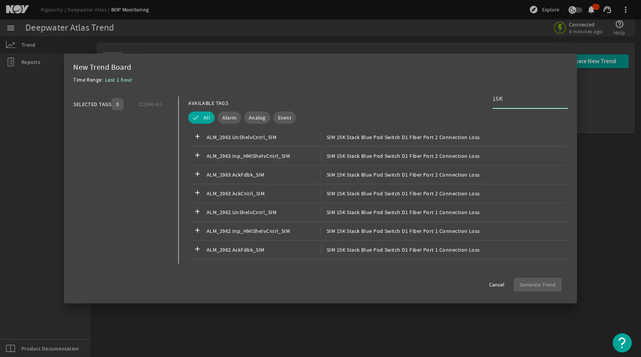
scroll to position [5676, 0]
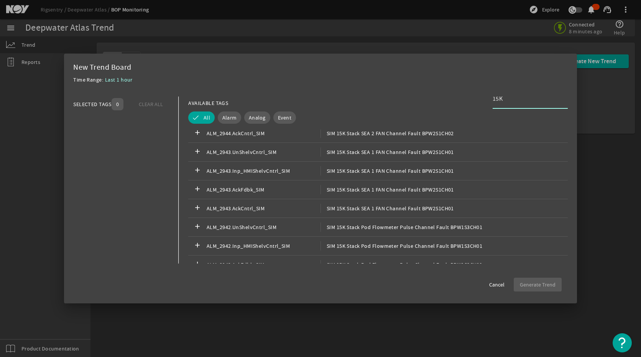
type input "15K"
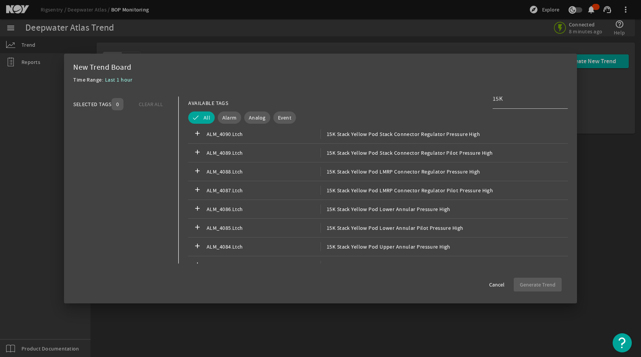
scroll to position [40758, 0]
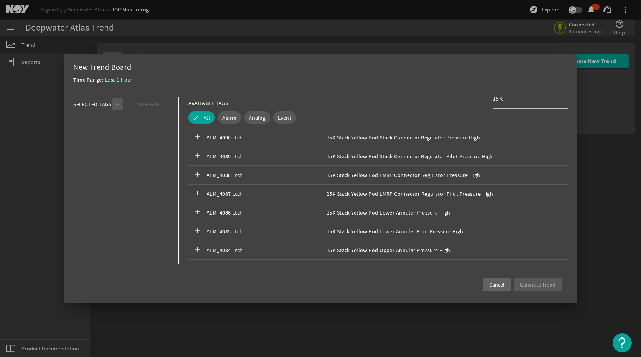
click at [497, 278] on span at bounding box center [497, 285] width 28 height 18
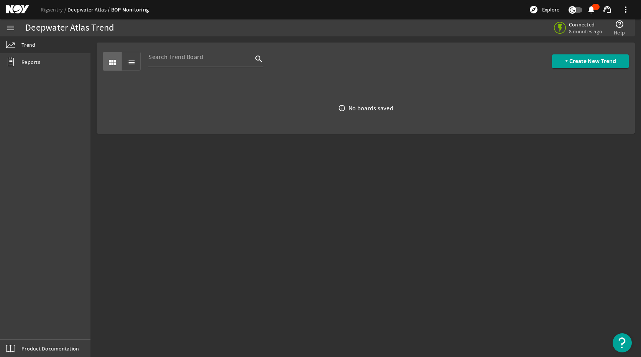
click at [92, 9] on link "Deepwater Atlas" at bounding box center [89, 9] width 44 height 7
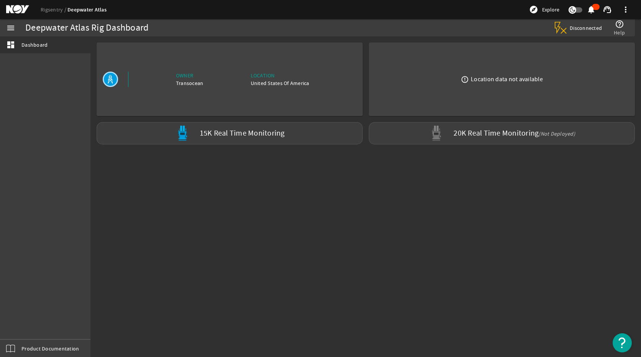
click at [372, 224] on mat-sidenav-content "Deepwater Atlas Rig Dashboard Disconnected help_outline Help Owner Transocean L…" at bounding box center [366, 196] width 551 height 321
click at [48, 6] on link "Rigsentry" at bounding box center [54, 9] width 27 height 7
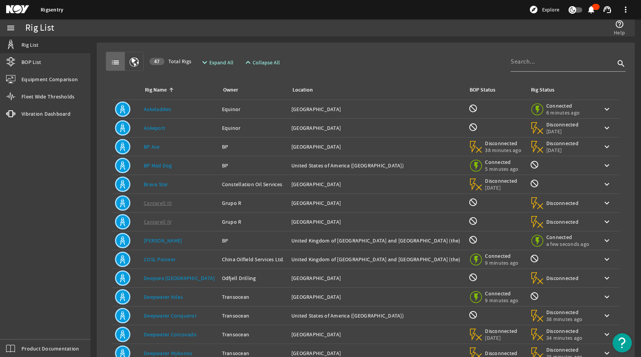
click at [162, 299] on link "Deepwater Atlas" at bounding box center [163, 297] width 39 height 7
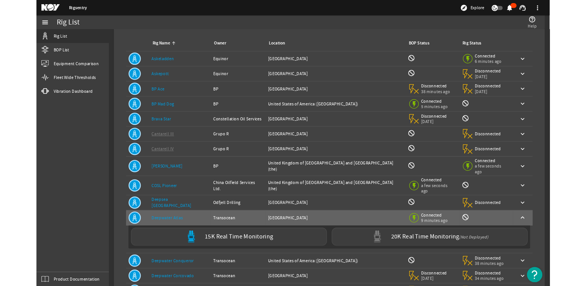
scroll to position [102, 0]
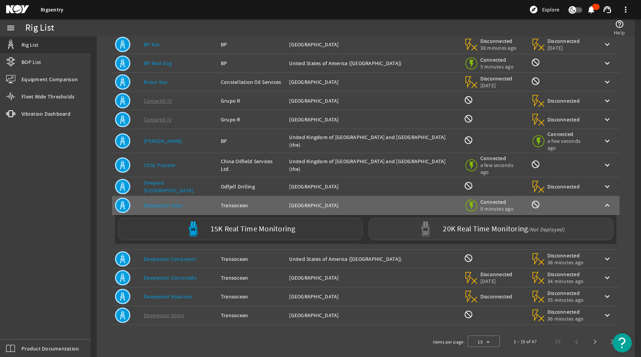
click at [237, 227] on div "15K Real Time Monitoring" at bounding box center [240, 229] width 245 height 22
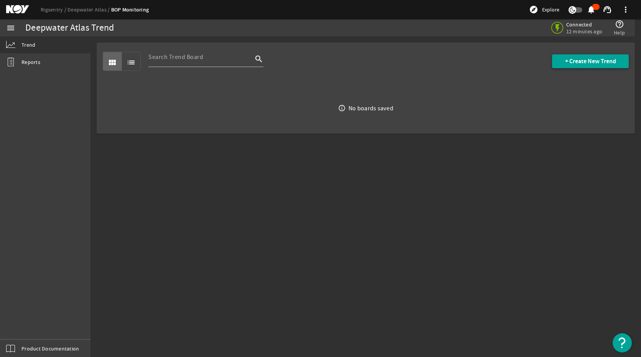
click at [585, 54] on span at bounding box center [590, 61] width 77 height 18
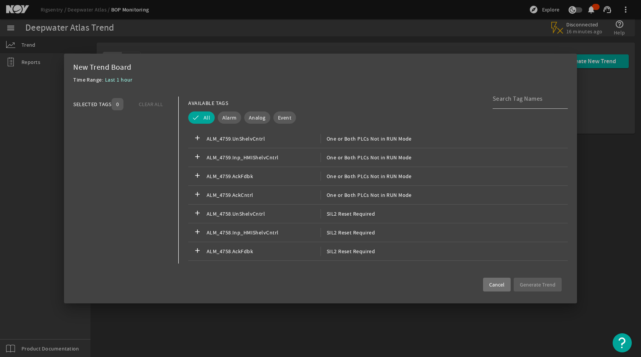
click at [493, 290] on span at bounding box center [497, 285] width 28 height 18
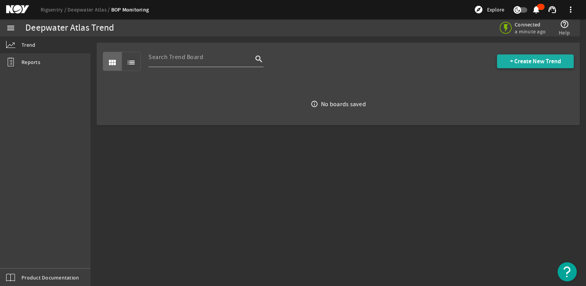
click at [515, 56] on span at bounding box center [535, 61] width 77 height 18
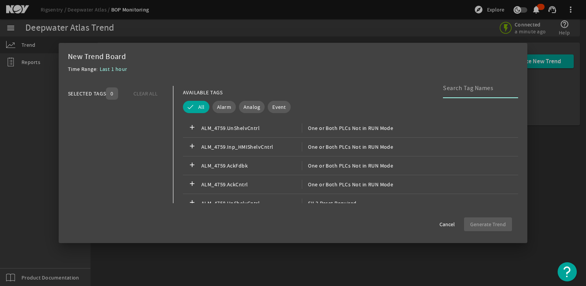
click at [497, 92] on input at bounding box center [477, 88] width 69 height 9
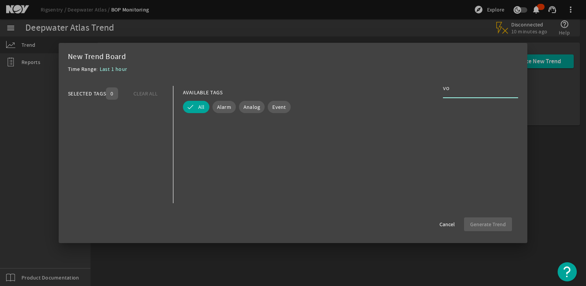
type input "v"
type input "c"
type input "C"
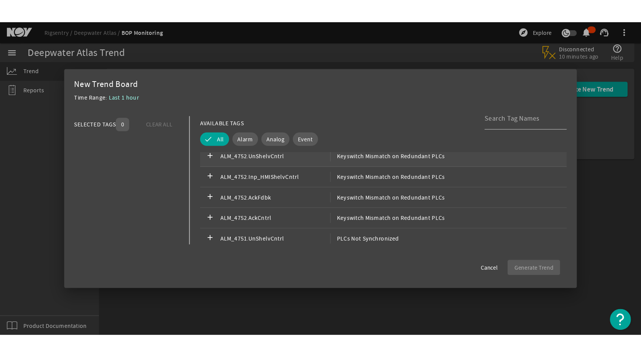
scroll to position [192, 0]
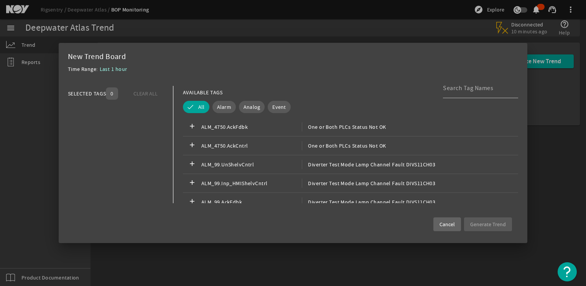
click at [450, 222] on span "Cancel" at bounding box center [446, 225] width 15 height 8
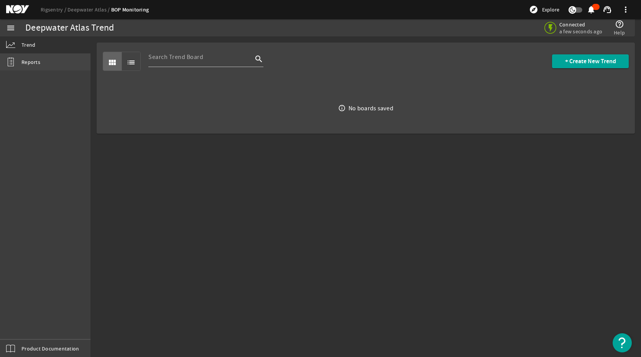
click at [39, 56] on link "Reports" at bounding box center [45, 62] width 91 height 17
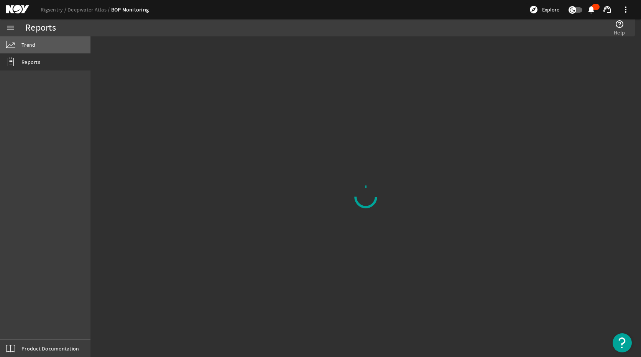
click at [43, 47] on link "Trend" at bounding box center [45, 44] width 91 height 17
